Goal: Entertainment & Leisure: Consume media (video, audio)

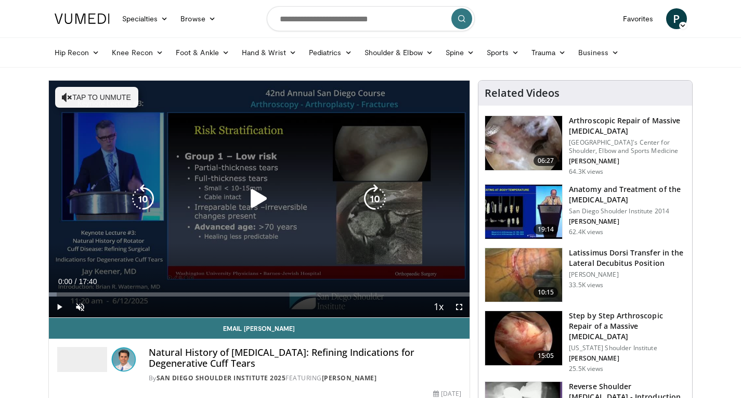
click at [256, 200] on icon "Video Player" at bounding box center [258, 198] width 29 height 29
click at [84, 305] on span "Video Player" at bounding box center [80, 306] width 21 height 21
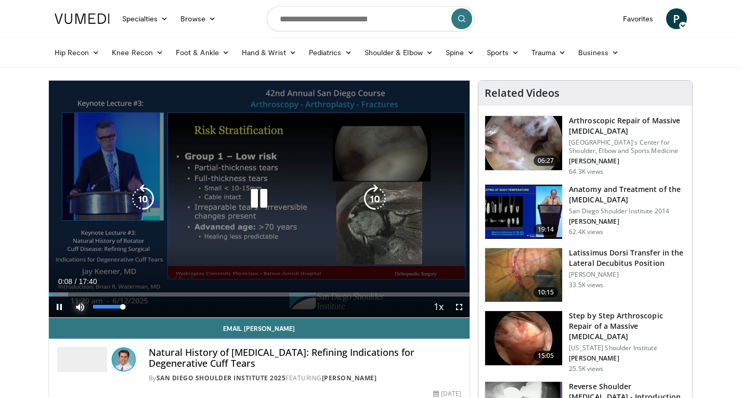
drag, startPoint x: 123, startPoint y: 307, endPoint x: 181, endPoint y: 306, distance: 58.3
click at [140, 309] on div "Mute 100%" at bounding box center [106, 306] width 73 height 21
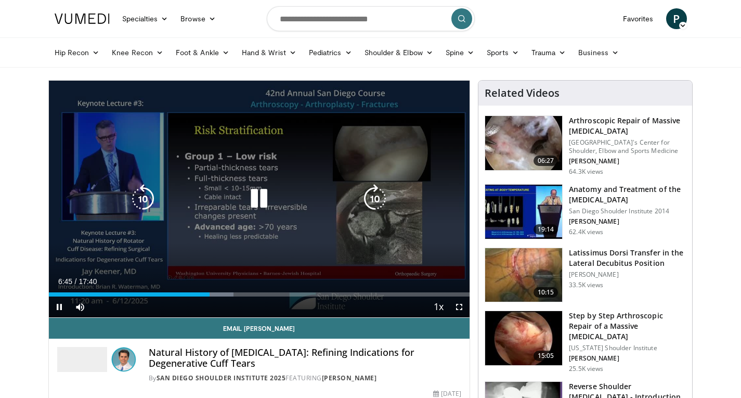
click at [264, 202] on icon "Video Player" at bounding box center [258, 198] width 29 height 29
click at [256, 195] on icon "Video Player" at bounding box center [258, 198] width 29 height 29
click at [256, 200] on icon "Video Player" at bounding box center [258, 198] width 29 height 29
click at [258, 200] on icon "Video Player" at bounding box center [258, 198] width 29 height 29
click at [145, 198] on icon "Video Player" at bounding box center [142, 198] width 29 height 29
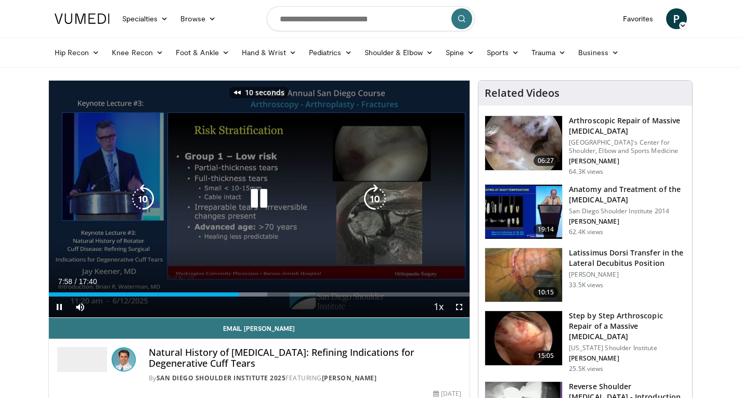
click at [262, 189] on icon "Video Player" at bounding box center [258, 198] width 29 height 29
click at [256, 192] on icon "Video Player" at bounding box center [258, 198] width 29 height 29
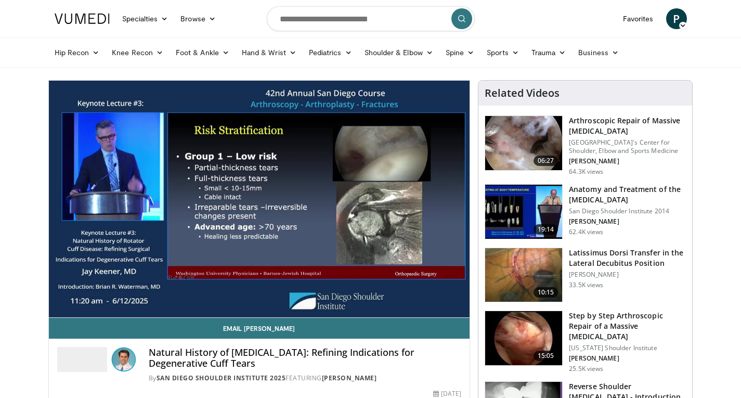
click at [290, 369] on h4 "Natural History of [MEDICAL_DATA]: Refining Indications for Degenerative Cuff T…" at bounding box center [305, 358] width 313 height 22
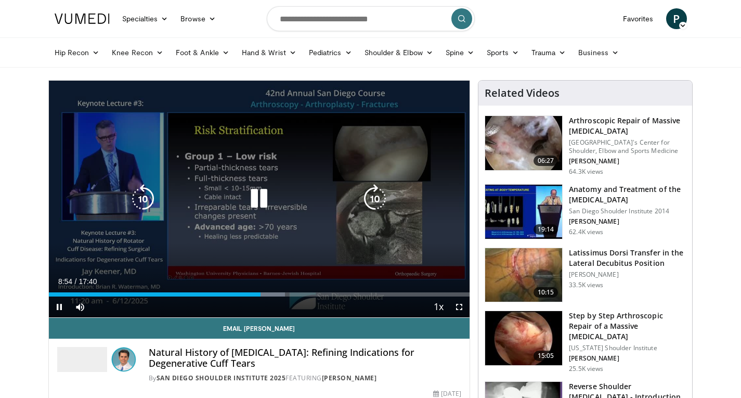
click at [254, 193] on icon "Video Player" at bounding box center [258, 198] width 29 height 29
click at [149, 193] on icon "Video Player" at bounding box center [142, 198] width 29 height 29
click at [253, 201] on icon "Video Player" at bounding box center [258, 198] width 29 height 29
click at [261, 198] on icon "Video Player" at bounding box center [258, 198] width 29 height 29
click at [256, 200] on icon "Video Player" at bounding box center [258, 198] width 29 height 29
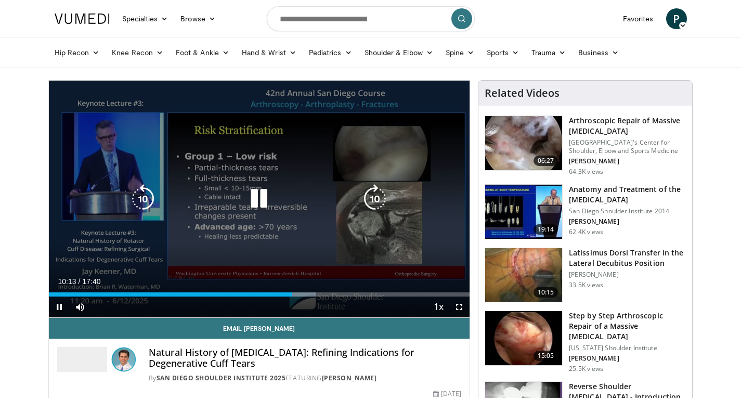
click at [145, 191] on icon "Video Player" at bounding box center [142, 198] width 29 height 29
click at [257, 203] on icon "Video Player" at bounding box center [258, 198] width 29 height 29
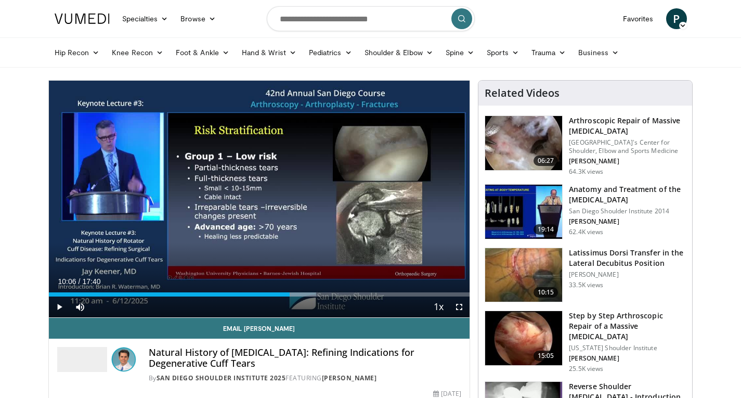
click at [262, 198] on div "10 seconds Tap to unmute" at bounding box center [259, 199] width 421 height 237
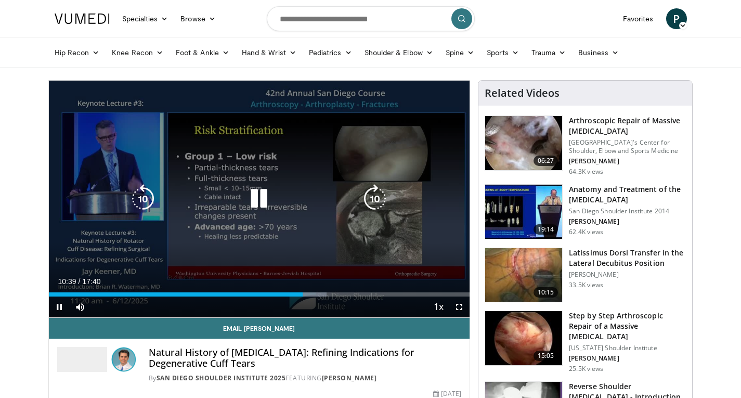
click at [257, 200] on icon "Video Player" at bounding box center [258, 198] width 29 height 29
click at [259, 198] on icon "Video Player" at bounding box center [258, 198] width 29 height 29
click at [141, 193] on icon "Video Player" at bounding box center [142, 198] width 29 height 29
click at [142, 201] on icon "Video Player" at bounding box center [142, 198] width 29 height 29
click at [139, 202] on icon "Video Player" at bounding box center [142, 198] width 29 height 29
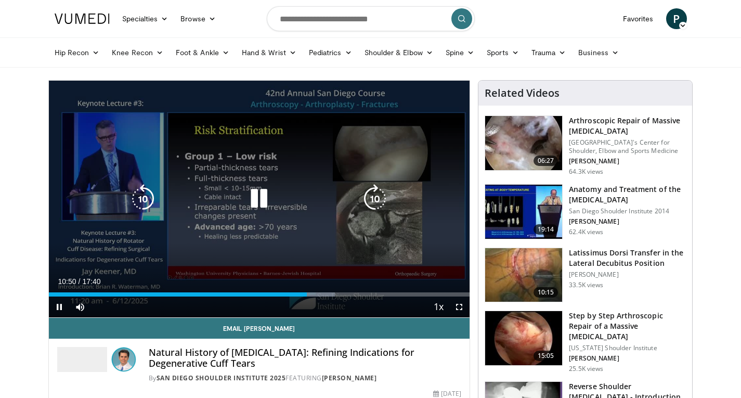
click at [256, 205] on icon "Video Player" at bounding box center [258, 198] width 29 height 29
click at [138, 196] on icon "Video Player" at bounding box center [142, 198] width 29 height 29
click at [254, 199] on icon "Video Player" at bounding box center [258, 198] width 29 height 29
click at [258, 196] on icon "Video Player" at bounding box center [258, 198] width 29 height 29
click at [257, 194] on icon "Video Player" at bounding box center [258, 198] width 29 height 29
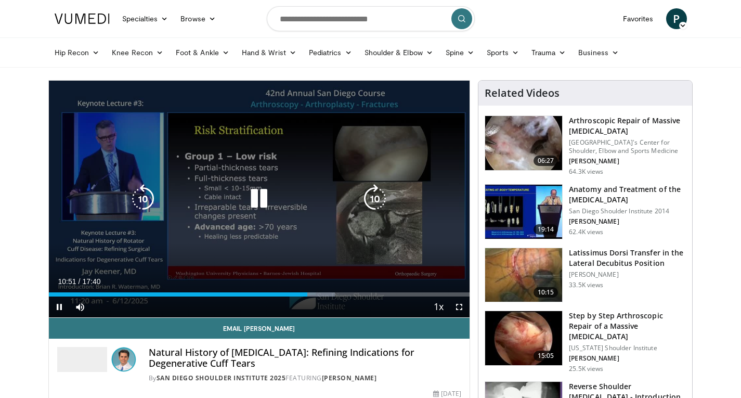
click at [136, 198] on icon "Video Player" at bounding box center [142, 198] width 29 height 29
click at [263, 193] on icon "Video Player" at bounding box center [258, 198] width 29 height 29
click at [260, 198] on icon "Video Player" at bounding box center [258, 198] width 29 height 29
click at [257, 200] on icon "Video Player" at bounding box center [258, 198] width 29 height 29
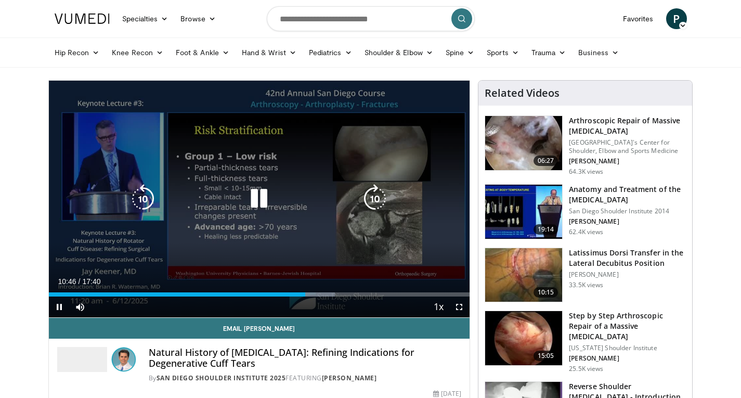
click at [257, 200] on icon "Video Player" at bounding box center [258, 198] width 29 height 29
click at [252, 196] on icon "Video Player" at bounding box center [258, 198] width 29 height 29
click at [260, 199] on icon "Video Player" at bounding box center [258, 198] width 29 height 29
click at [146, 201] on icon "Video Player" at bounding box center [142, 198] width 29 height 29
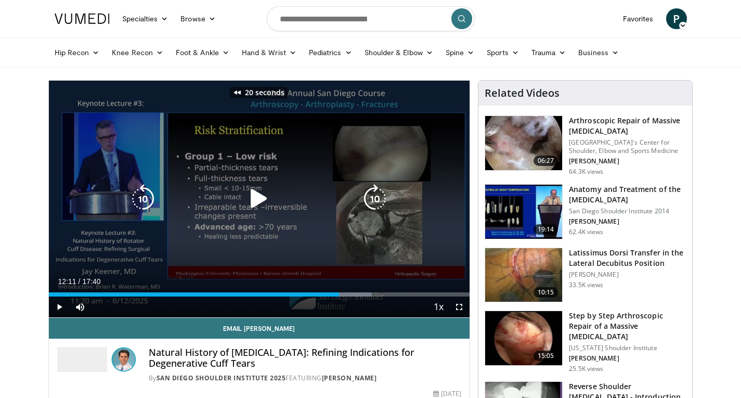
click at [146, 201] on icon "Video Player" at bounding box center [142, 198] width 29 height 29
click at [255, 201] on icon "Video Player" at bounding box center [258, 198] width 29 height 29
click at [254, 192] on icon "Video Player" at bounding box center [258, 198] width 29 height 29
click at [142, 204] on icon "Video Player" at bounding box center [142, 198] width 29 height 29
click at [258, 193] on icon "Video Player" at bounding box center [258, 198] width 29 height 29
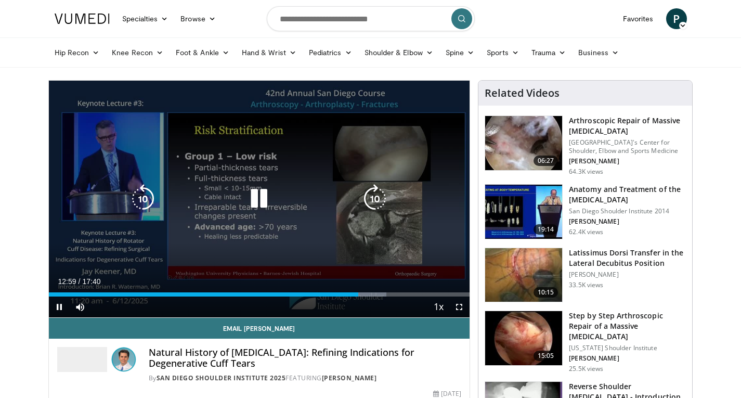
click at [258, 195] on icon "Video Player" at bounding box center [258, 198] width 29 height 29
click at [262, 201] on icon "Video Player" at bounding box center [258, 198] width 29 height 29
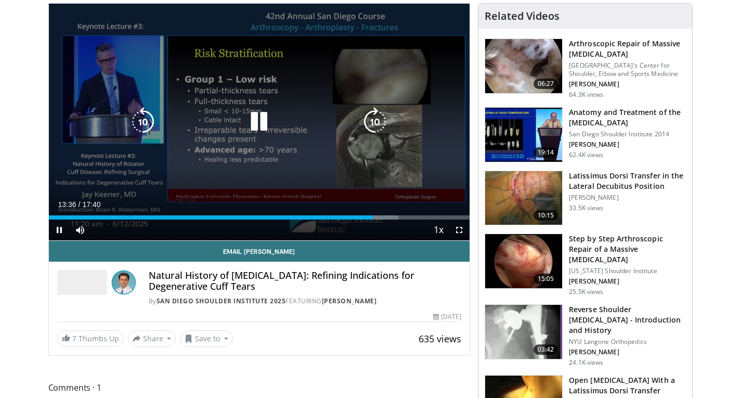
scroll to position [52, 0]
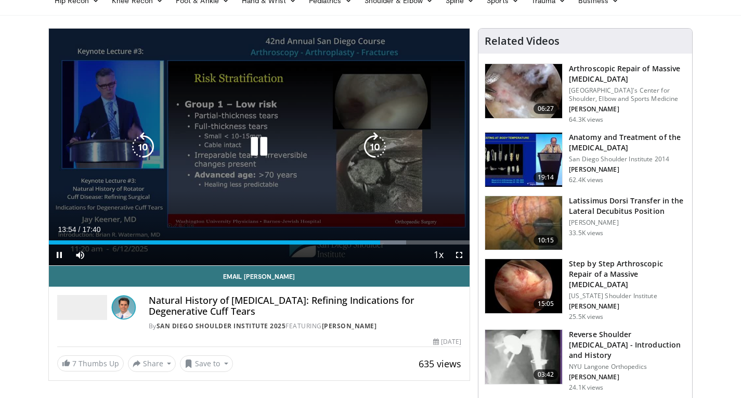
click at [375, 150] on icon "Video Player" at bounding box center [374, 146] width 29 height 29
